Goal: Information Seeking & Learning: Learn about a topic

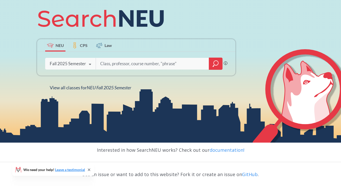
scroll to position [55, 0]
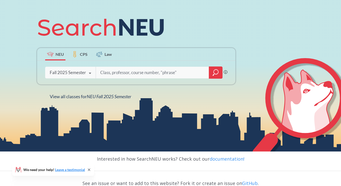
click at [140, 73] on input "search" at bounding box center [153, 72] width 106 height 11
click at [95, 73] on div "Fall 2025 Semester Fall 2025 Semester Summer 2 2025 Semester Summer Full 2025 S…" at bounding box center [70, 72] width 50 height 13
click at [122, 76] on input "search" at bounding box center [153, 72] width 106 height 11
click at [212, 74] on div at bounding box center [216, 72] width 14 height 12
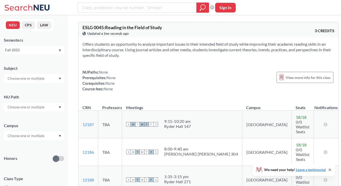
click at [51, 107] on div at bounding box center [34, 107] width 60 height 9
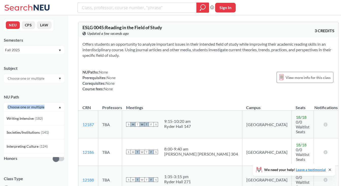
click at [51, 107] on div at bounding box center [34, 107] width 60 height 9
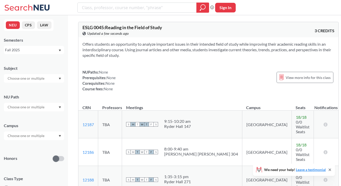
click at [43, 78] on input "text" at bounding box center [26, 78] width 43 height 6
click at [44, 77] on input "text" at bounding box center [26, 78] width 43 height 6
click at [40, 137] on input "text" at bounding box center [26, 136] width 43 height 6
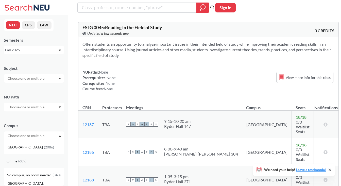
click at [32, 160] on div "Online ( 689 )" at bounding box center [35, 161] width 57 height 6
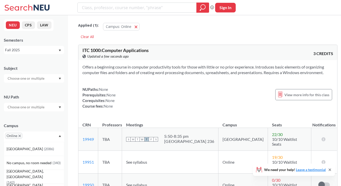
scroll to position [18, 0]
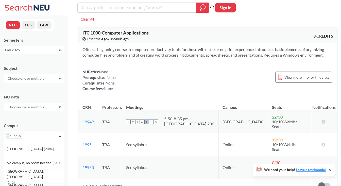
click at [127, 99] on div "Offers a beginning course in computer productivity tools for those with little …" at bounding box center [207, 71] width 259 height 57
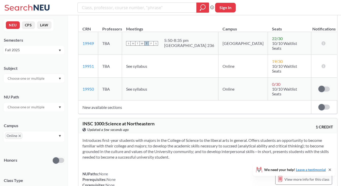
scroll to position [99, 0]
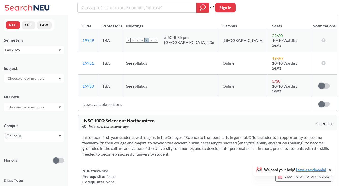
click at [210, 72] on td "See syllabus" at bounding box center [170, 63] width 96 height 23
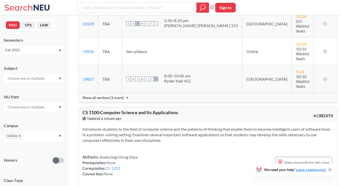
scroll to position [2867, 0]
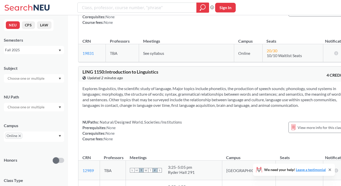
scroll to position [7576, 0]
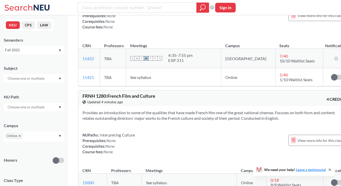
scroll to position [11878, 0]
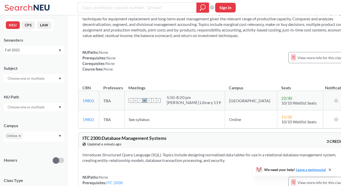
scroll to position [21125, 0]
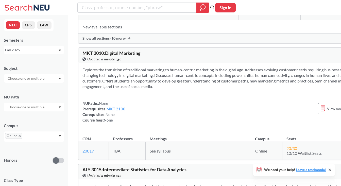
scroll to position [25433, 0]
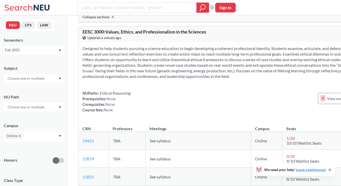
scroll to position [25201, 0]
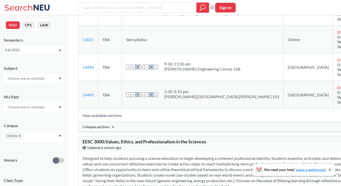
scroll to position [25175, 0]
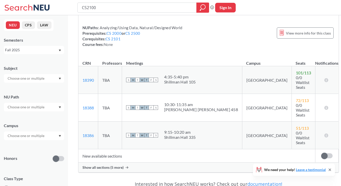
scroll to position [69, 0]
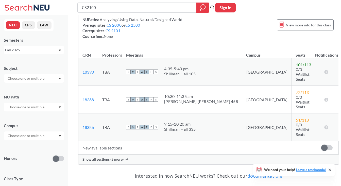
click at [113, 157] on span "Show all sections (5 more)" at bounding box center [102, 159] width 41 height 5
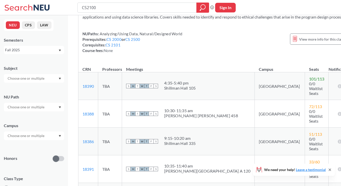
scroll to position [53, 0]
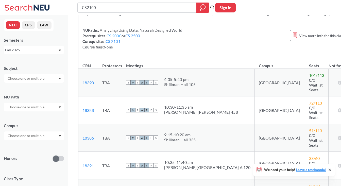
click at [113, 38] on link "CS 2000" at bounding box center [114, 35] width 15 height 5
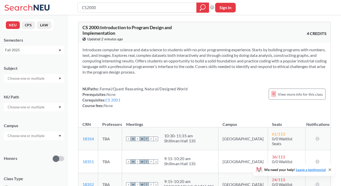
click at [147, 48] on section "Introduces computer science and data science to students with no prior programm…" at bounding box center [204, 61] width 244 height 28
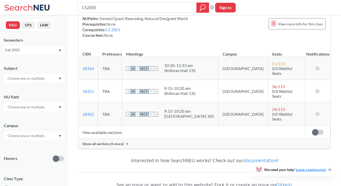
scroll to position [64, 0]
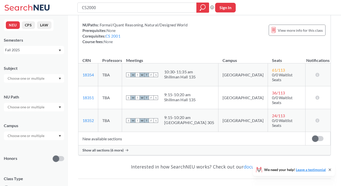
click at [103, 148] on span "Show all sections (6 more)" at bounding box center [102, 150] width 41 height 5
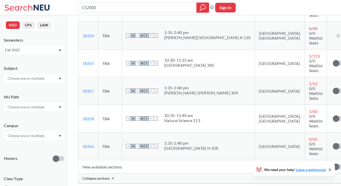
type input "CS2100"
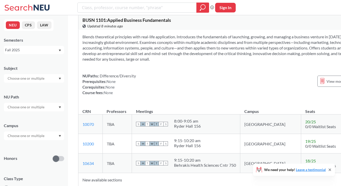
scroll to position [9009, 0]
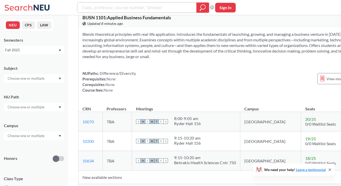
click at [149, 7] on input "search" at bounding box center [136, 7] width 111 height 9
type input "phys"
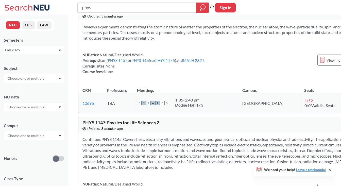
scroll to position [2336, 0]
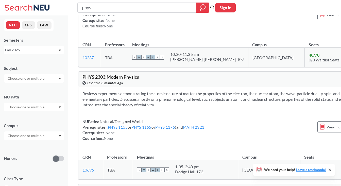
click at [124, 7] on input "phys" at bounding box center [136, 7] width 111 height 9
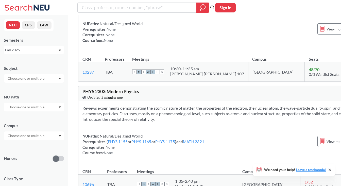
scroll to position [2322, 0]
type input "phsc"
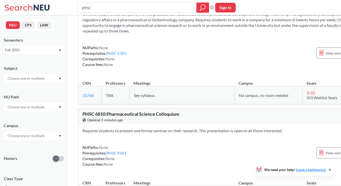
scroll to position [3544, 0]
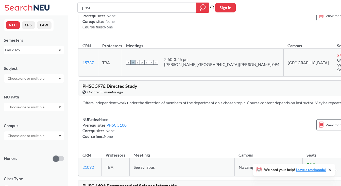
click at [148, 9] on input "phsc" at bounding box center [136, 7] width 111 height 9
type input "="
type input "engw"
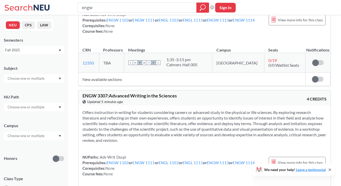
scroll to position [780, 0]
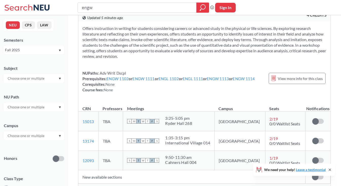
click at [111, 186] on span "Show all sections (13 more)" at bounding box center [103, 188] width 43 height 5
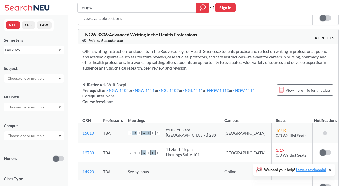
scroll to position [2002, 0]
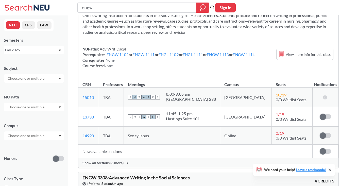
click at [112, 158] on div "Show all sections (6 more)" at bounding box center [208, 163] width 260 height 10
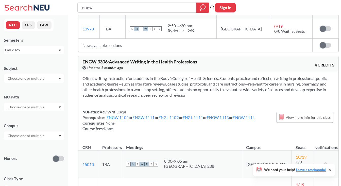
scroll to position [1939, 0]
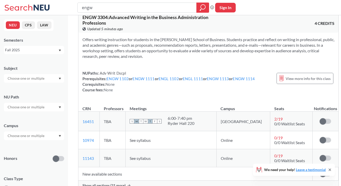
click at [104, 183] on span "Show all sections (21 more)" at bounding box center [103, 185] width 43 height 5
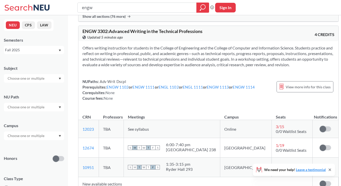
scroll to position [221, 0]
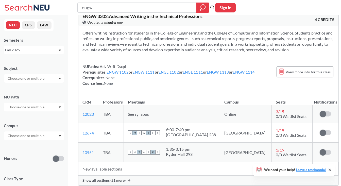
click at [111, 178] on span "Show all sections (21 more)" at bounding box center [103, 180] width 43 height 5
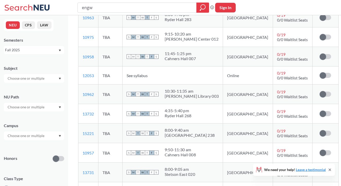
scroll to position [2019, 0]
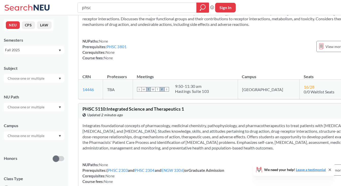
scroll to position [3544, 0]
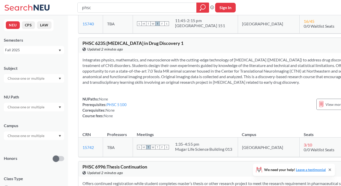
type input "engw"
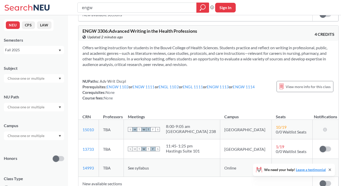
scroll to position [1838, 0]
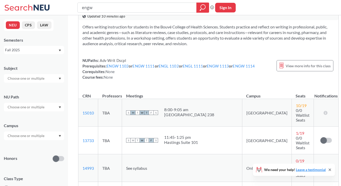
scroll to position [1841, 0]
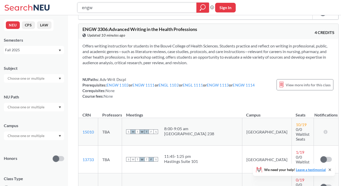
click at [139, 11] on input "engw" at bounding box center [136, 7] width 111 height 9
type input "medical"
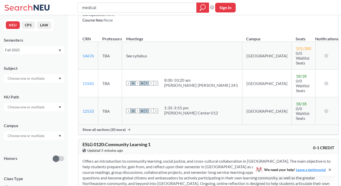
scroll to position [1651, 0]
type input "medical term"
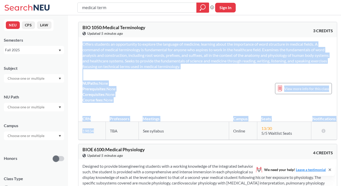
drag, startPoint x: 96, startPoint y: 133, endPoint x: 70, endPoint y: 132, distance: 25.9
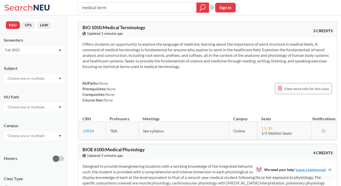
click at [95, 132] on td "19834 View this section on Banner." at bounding box center [91, 131] width 27 height 18
drag, startPoint x: 95, startPoint y: 132, endPoint x: 83, endPoint y: 132, distance: 11.9
click at [83, 132] on td "19834 View this section on Banner." at bounding box center [91, 131] width 27 height 18
copy link "19834"
click at [106, 81] on span "None" at bounding box center [103, 83] width 9 height 5
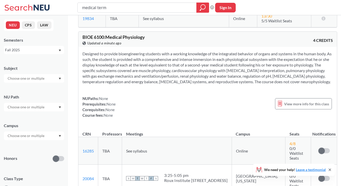
scroll to position [288, 0]
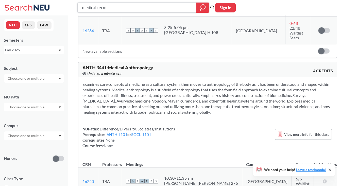
click at [155, 7] on input "medical term" at bounding box center [136, 7] width 111 height 9
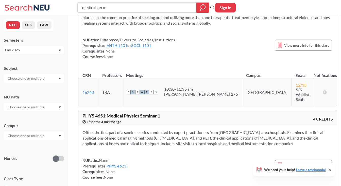
scroll to position [386, 0]
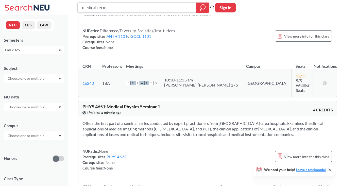
drag, startPoint x: 128, startPoint y: 8, endPoint x: 56, endPoint y: 3, distance: 71.4
click at [56, 3] on div "medical term Phrase search guarantees the exact search appears in the results. …" at bounding box center [170, 7] width 341 height 15
click at [39, 105] on input "text" at bounding box center [26, 107] width 43 height 6
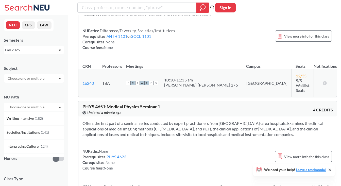
scroll to position [386, 0]
click at [39, 105] on input "text" at bounding box center [26, 107] width 43 height 6
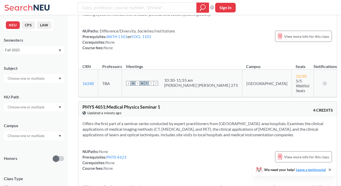
click at [58, 88] on div "Subject NU Path Campus Honors Class Type Lecture 1923 Seminar 297 Individual In…" at bounding box center [34, 175] width 60 height 230
click at [36, 139] on div at bounding box center [34, 135] width 60 height 9
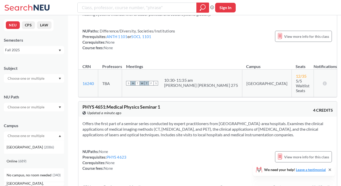
click at [24, 155] on div "Online ( 689 )" at bounding box center [34, 161] width 60 height 14
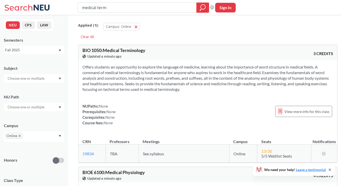
click at [124, 96] on div "Offers students an opportunity to explore the language of medicine, learning ab…" at bounding box center [207, 97] width 259 height 74
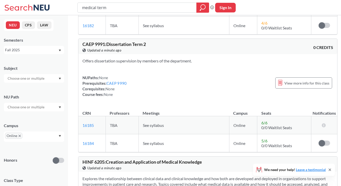
scroll to position [468, 0]
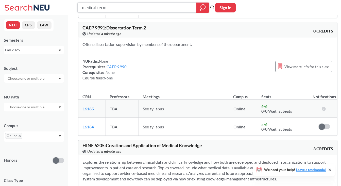
drag, startPoint x: 126, startPoint y: 7, endPoint x: 71, endPoint y: -2, distance: 56.6
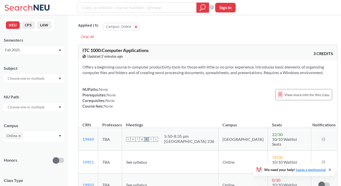
click at [160, 46] on div "ITC 1000 : Computer Applications View this course on Banner. Updated 2 minutes …" at bounding box center [207, 52] width 259 height 15
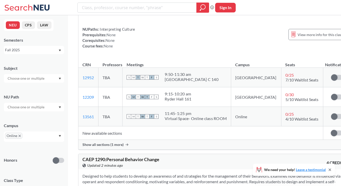
scroll to position [11837, 0]
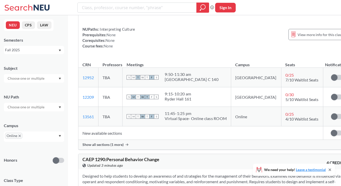
scroll to position [11833, 0]
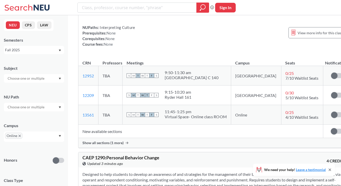
drag, startPoint x: 97, startPoint y: 138, endPoint x: 82, endPoint y: 138, distance: 15.5
copy link "15127"
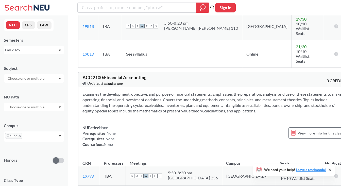
scroll to position [14501, 0]
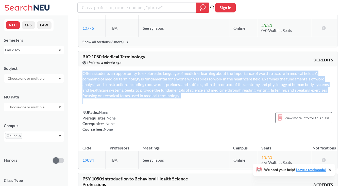
click at [131, 78] on div "Offers students an opportunity to explore the language of medicine, learning ab…" at bounding box center [207, 103] width 259 height 74
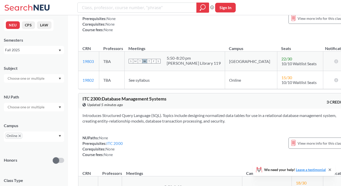
scroll to position [20840, 0]
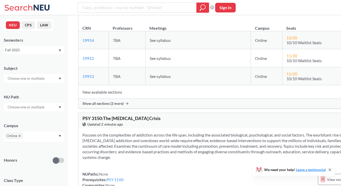
scroll to position [27212, 0]
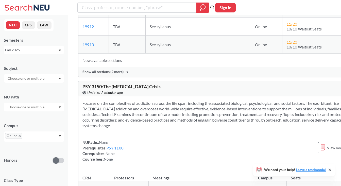
click at [20, 134] on span "Online" at bounding box center [13, 136] width 17 height 6
click at [20, 135] on icon "X to remove pill" at bounding box center [20, 136] width 2 height 2
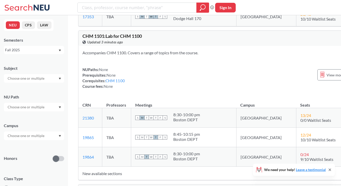
scroll to position [12463, 0]
